Goal: Task Accomplishment & Management: Complete application form

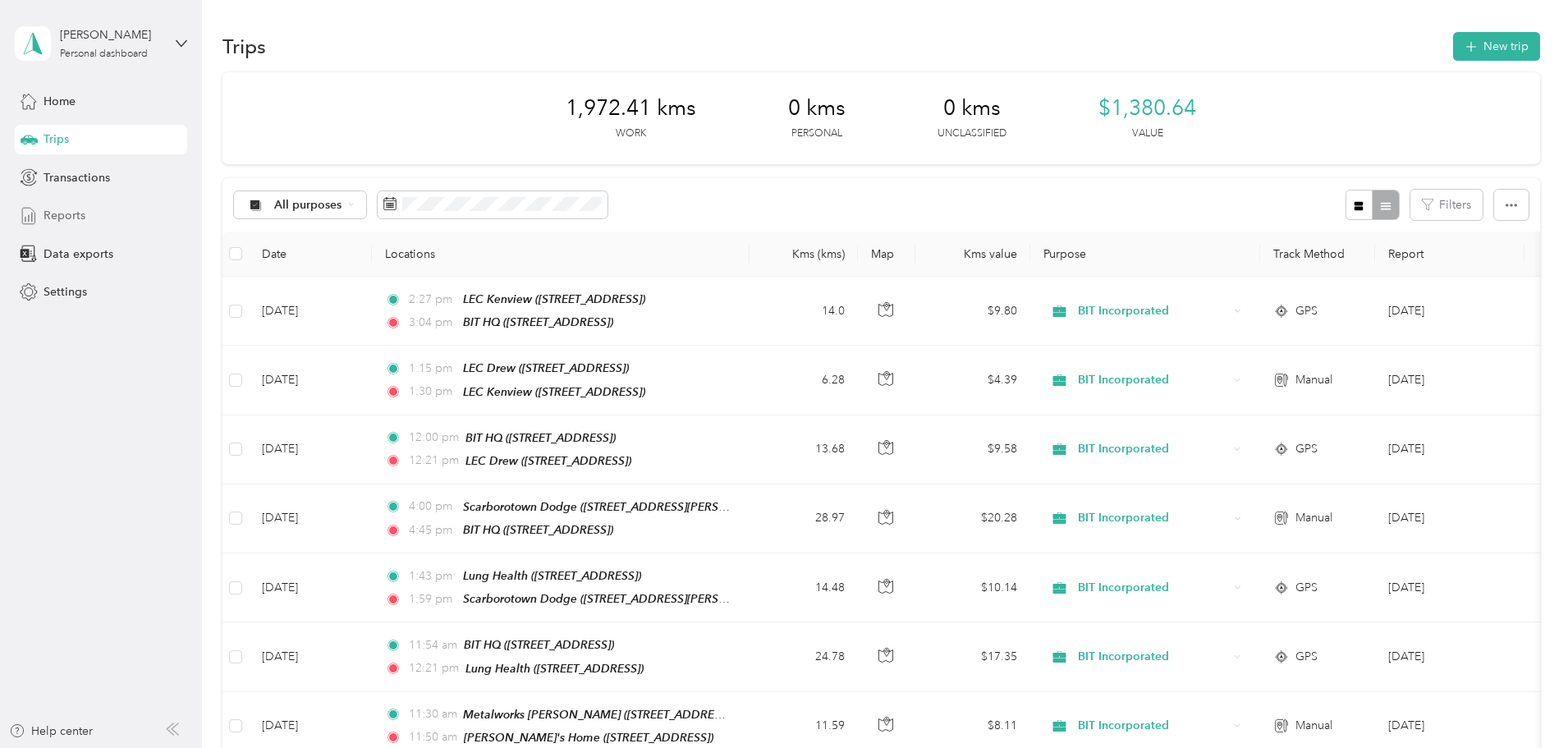
click at [72, 220] on span "Reports" at bounding box center [64, 215] width 42 height 17
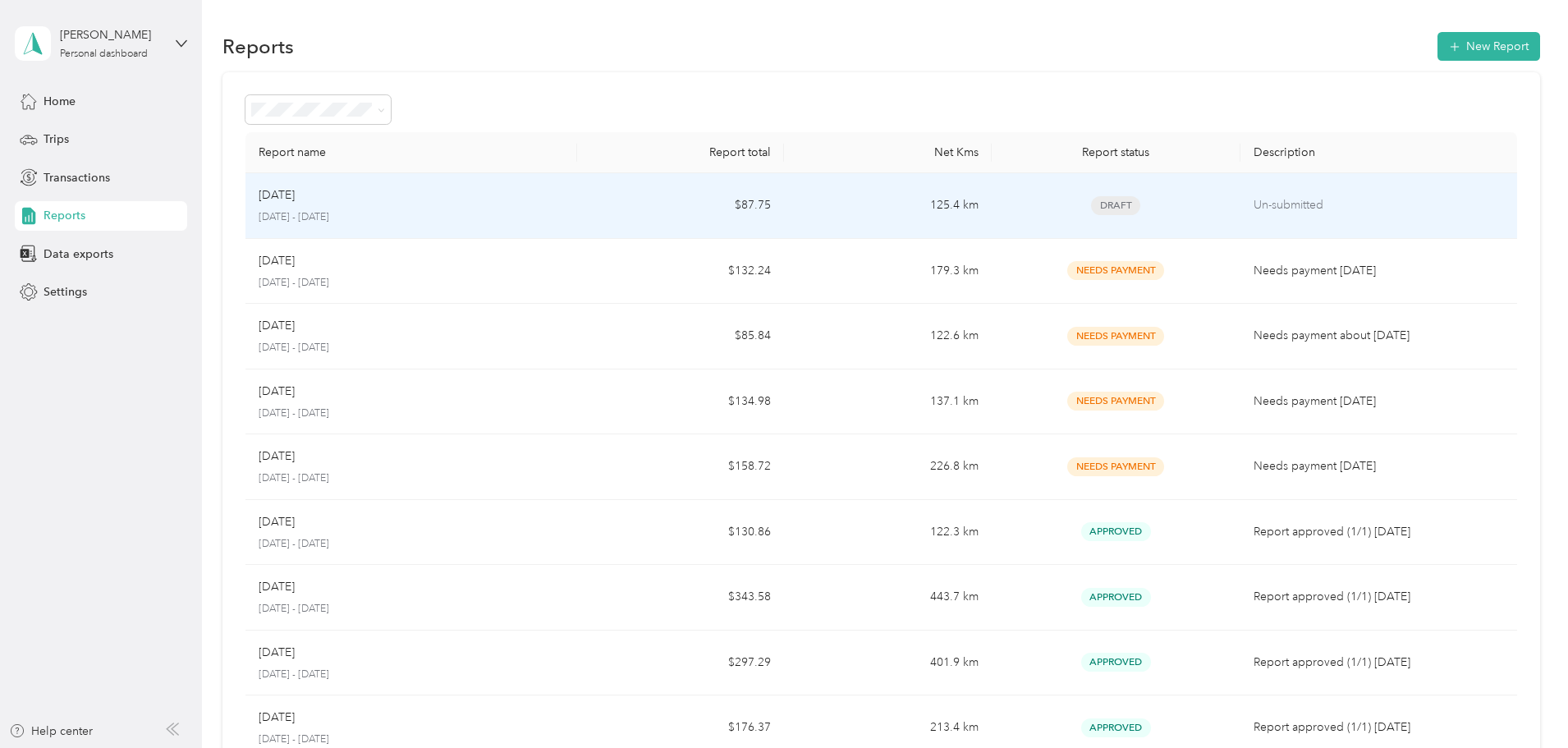
click at [564, 205] on div "Sep [DATE] - [DATE]" at bounding box center [411, 205] width 305 height 38
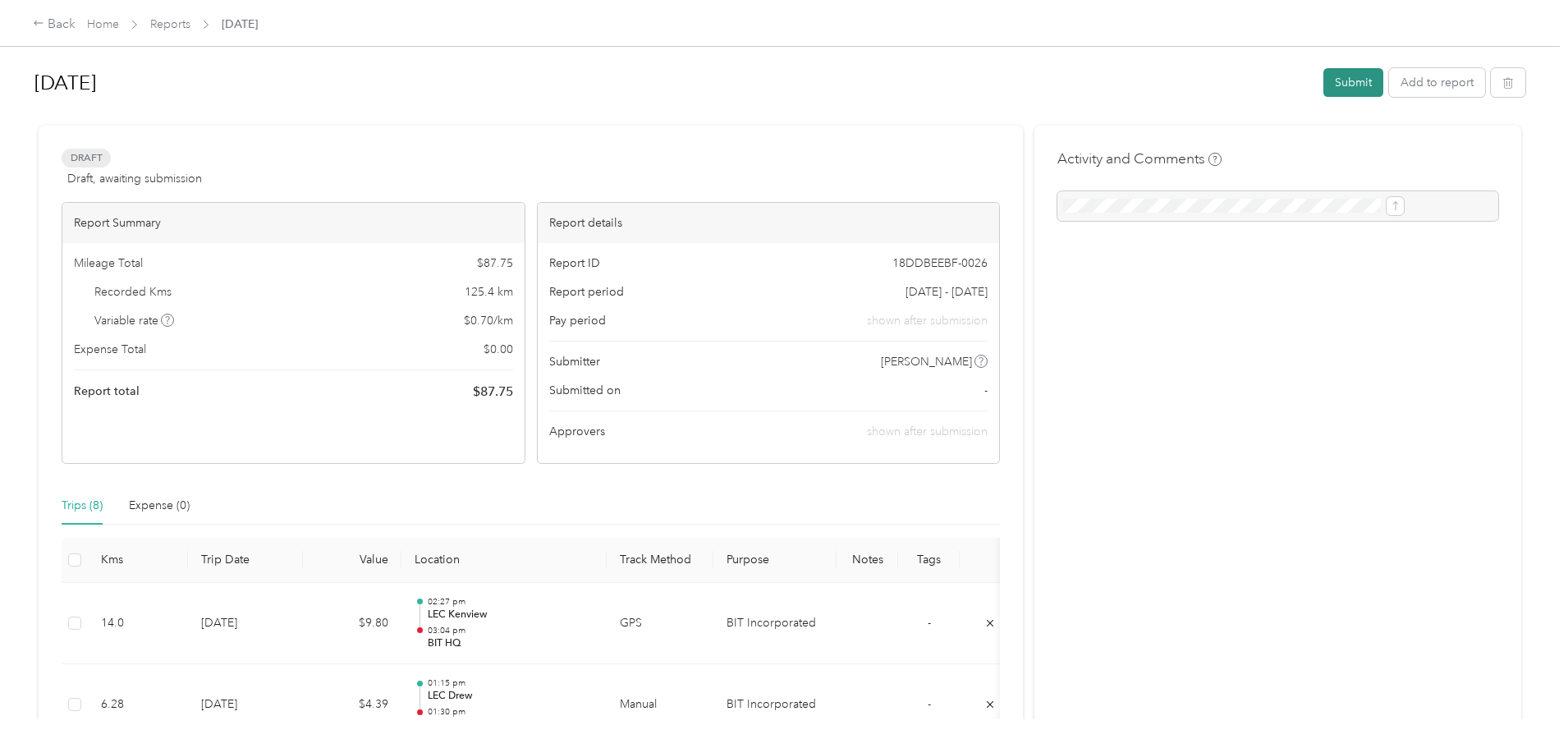
click at [1324, 86] on button "Submit" at bounding box center [1354, 83] width 60 height 28
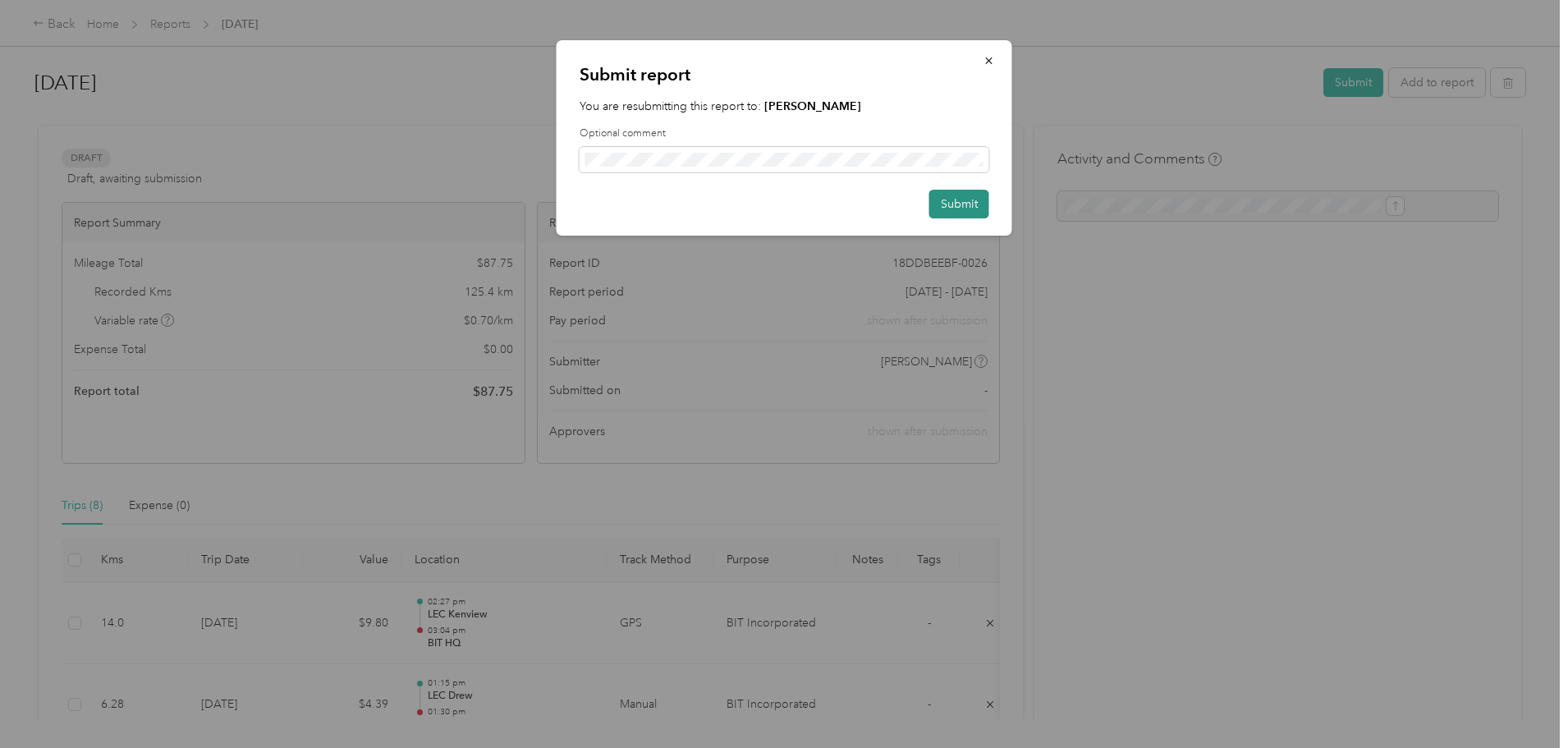
click at [951, 201] on button "Submit" at bounding box center [959, 204] width 60 height 28
